Goal: Download file/media

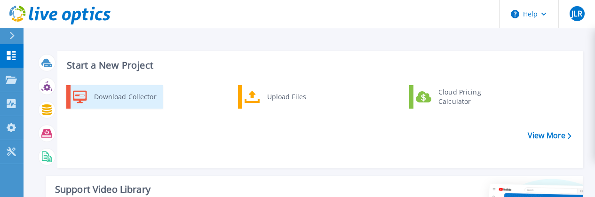
click at [114, 100] on div "Download Collector" at bounding box center [124, 96] width 71 height 19
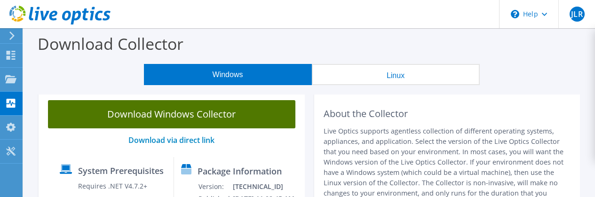
click at [191, 117] on link "Download Windows Collector" at bounding box center [171, 114] width 247 height 28
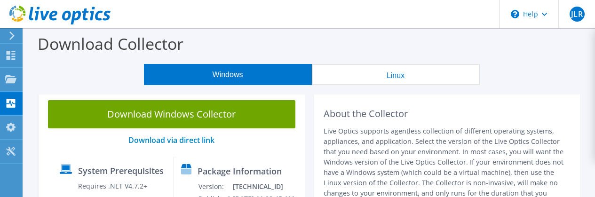
click at [11, 35] on icon at bounding box center [11, 35] width 7 height 8
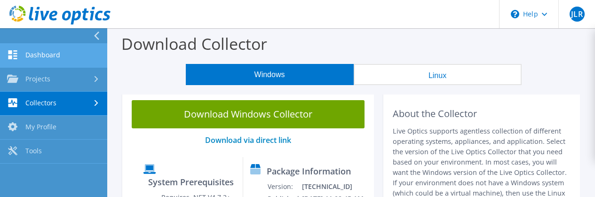
click at [52, 58] on link "Dashboard" at bounding box center [53, 56] width 107 height 24
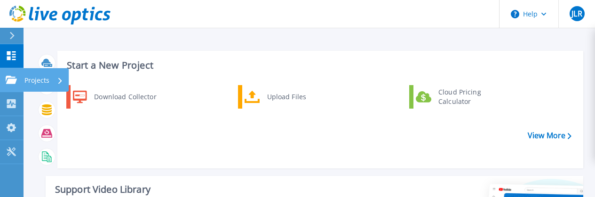
click at [11, 73] on link "Projects Projects" at bounding box center [12, 80] width 24 height 24
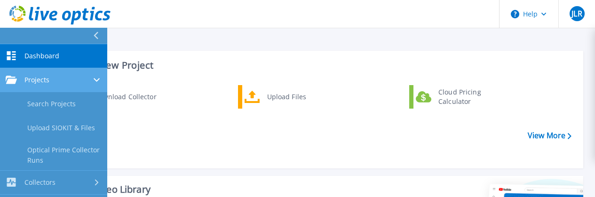
click at [44, 82] on span "Projects" at bounding box center [36, 80] width 25 height 8
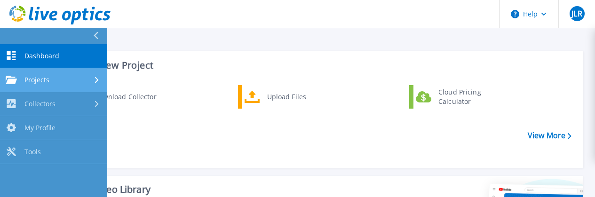
click at [44, 82] on span "Projects" at bounding box center [36, 80] width 25 height 8
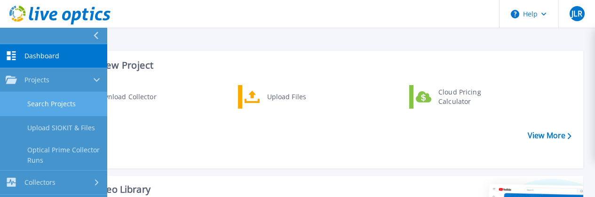
click at [40, 101] on link "Search Projects" at bounding box center [53, 104] width 107 height 24
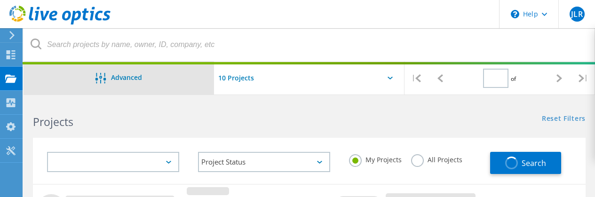
type input "1"
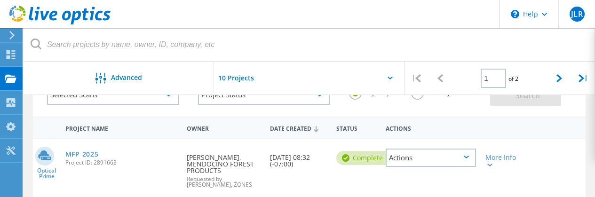
scroll to position [69, 0]
